Goal: Navigation & Orientation: Find specific page/section

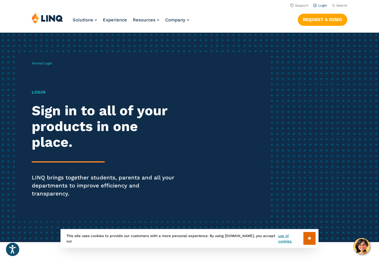
click at [324, 7] on link "Login" at bounding box center [320, 6] width 14 height 4
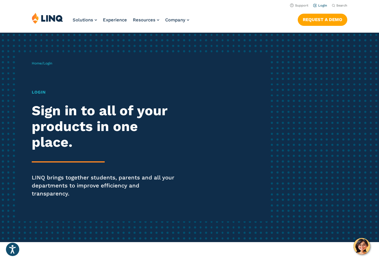
click at [324, 5] on link "Login" at bounding box center [320, 6] width 14 height 4
click at [323, 5] on link "Login" at bounding box center [320, 6] width 14 height 4
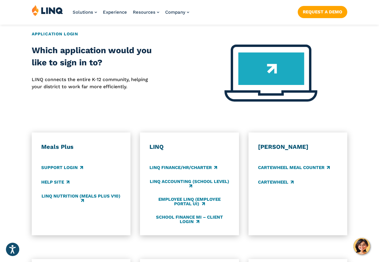
scroll to position [445, 0]
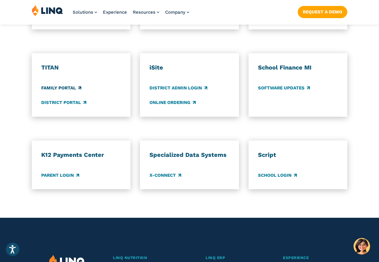
click at [59, 85] on link "Family Portal" at bounding box center [61, 88] width 40 height 7
